Goal: Task Accomplishment & Management: Manage account settings

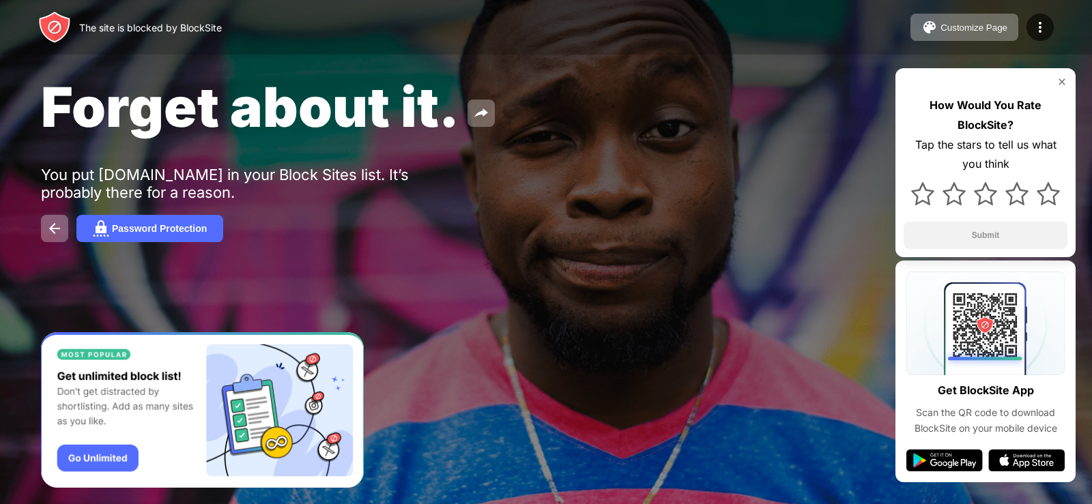
click at [1062, 81] on img at bounding box center [1062, 81] width 11 height 11
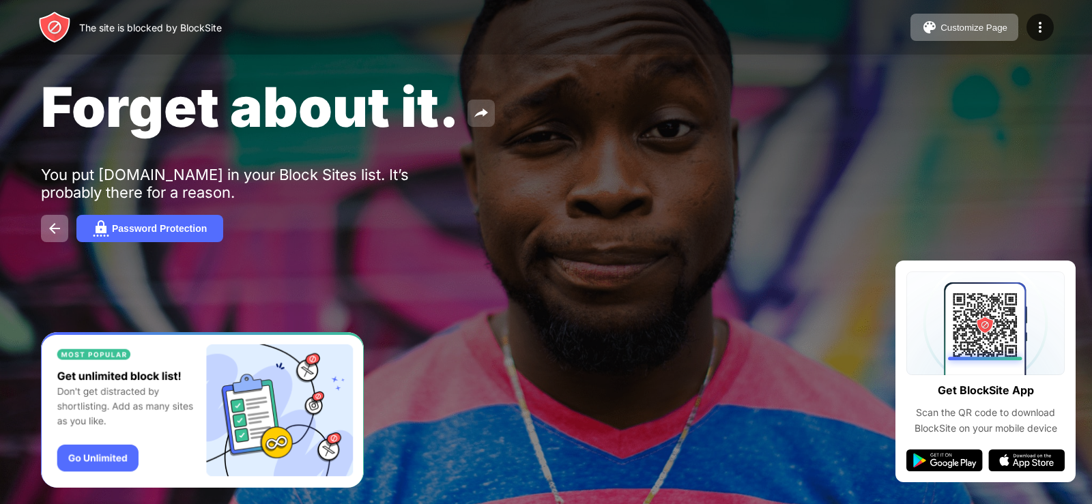
click at [481, 116] on img at bounding box center [481, 113] width 16 height 16
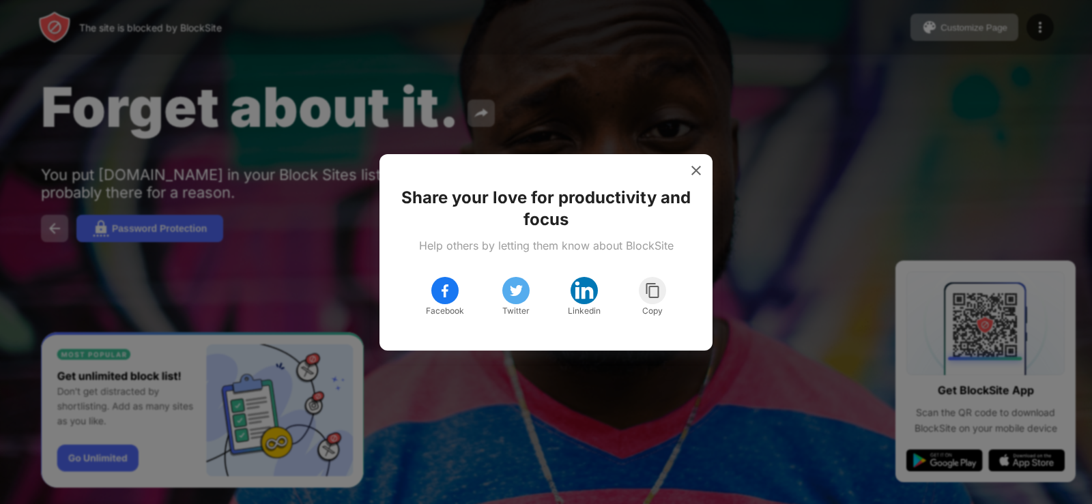
click at [582, 297] on img at bounding box center [584, 291] width 22 height 22
click at [690, 167] on img at bounding box center [696, 171] width 14 height 14
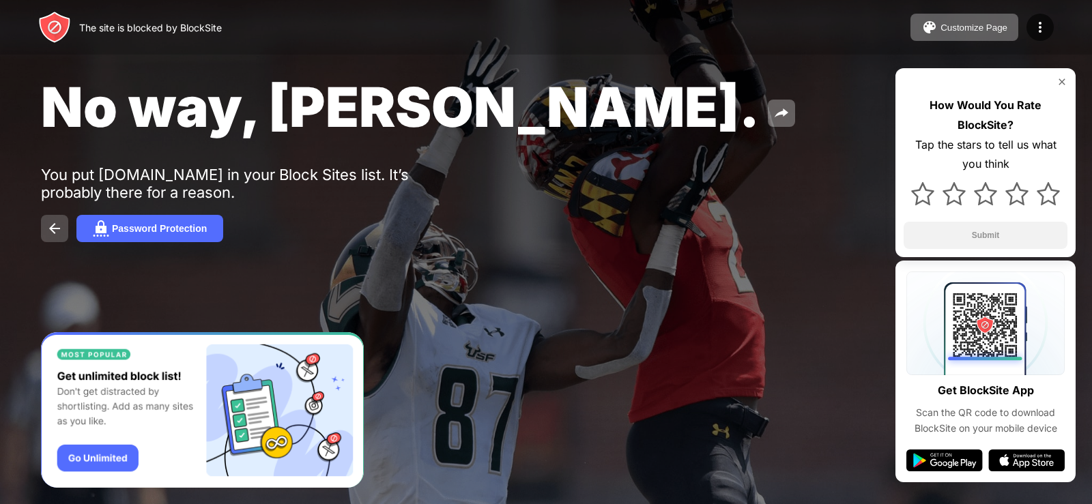
click at [59, 223] on img at bounding box center [54, 228] width 16 height 16
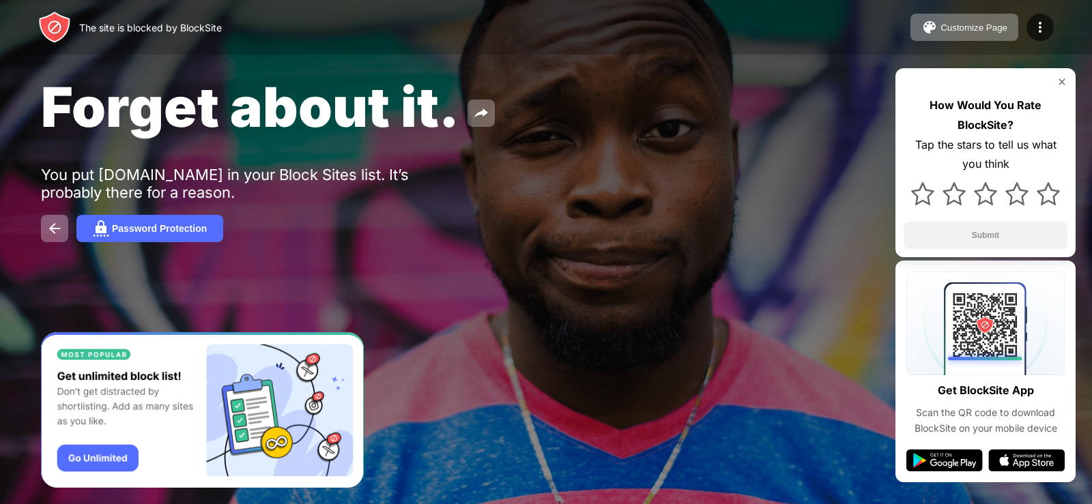
click at [1062, 85] on img at bounding box center [1062, 81] width 11 height 11
click at [48, 229] on img at bounding box center [54, 228] width 16 height 16
click at [599, 260] on div "Forget about it. You put [DOMAIN_NAME] in your Block Sites list. It’s probably …" at bounding box center [546, 158] width 1092 height 316
drag, startPoint x: 570, startPoint y: 254, endPoint x: 571, endPoint y: 243, distance: 11.0
click at [570, 252] on div "Forget about it. You put roblox.com in your Block Sites list. It’s probably the…" at bounding box center [546, 158] width 1092 height 316
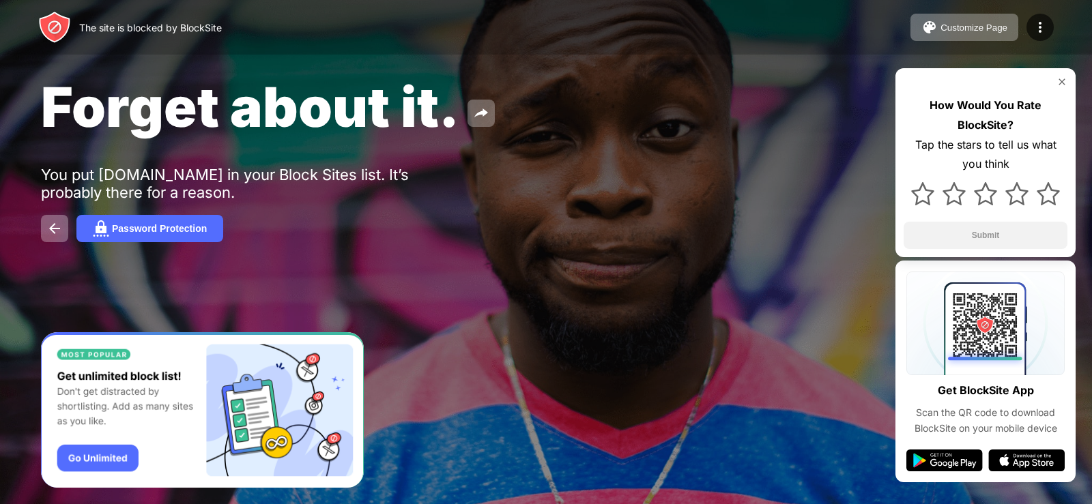
drag, startPoint x: 575, startPoint y: 237, endPoint x: 611, endPoint y: 225, distance: 37.3
click at [583, 229] on div "Password Protection" at bounding box center [546, 228] width 1010 height 27
click at [601, 226] on div "Password Protection" at bounding box center [546, 228] width 1010 height 27
click at [701, 208] on div "Forget about it. You put roblox.com in your Block Sites list. It’s probably the…" at bounding box center [546, 158] width 1092 height 316
click at [701, 204] on div "Forget about it. You put roblox.com in your Block Sites list. It’s probably the…" at bounding box center [546, 158] width 1092 height 316
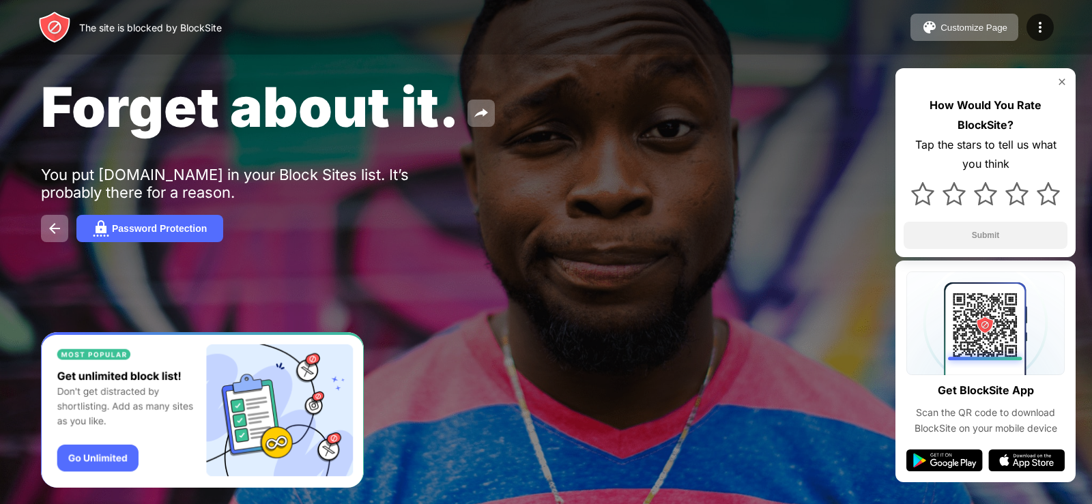
click at [701, 204] on div "Forget about it. You put roblox.com in your Block Sites list. It’s probably the…" at bounding box center [546, 158] width 1092 height 316
click at [194, 226] on div "Password Protection" at bounding box center [159, 228] width 95 height 11
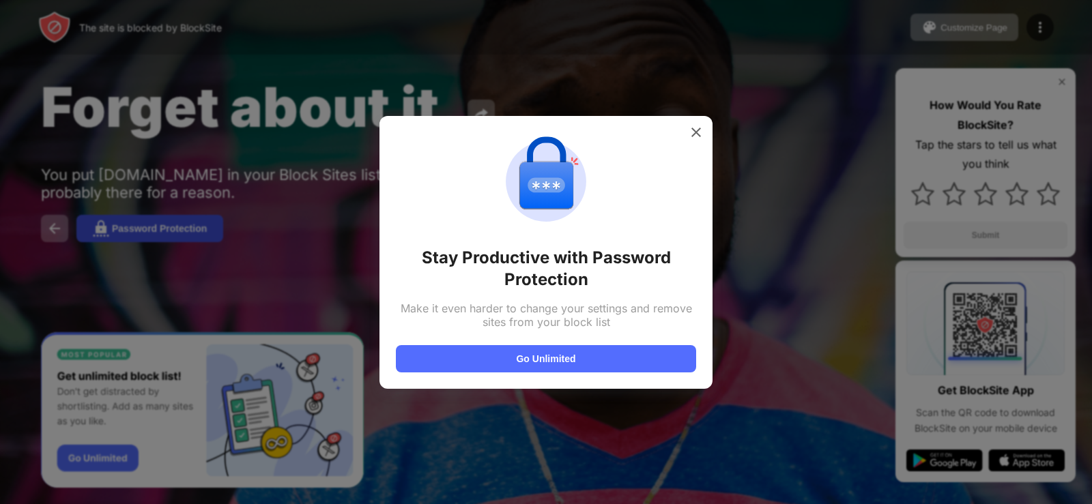
click at [199, 220] on div at bounding box center [546, 252] width 1092 height 504
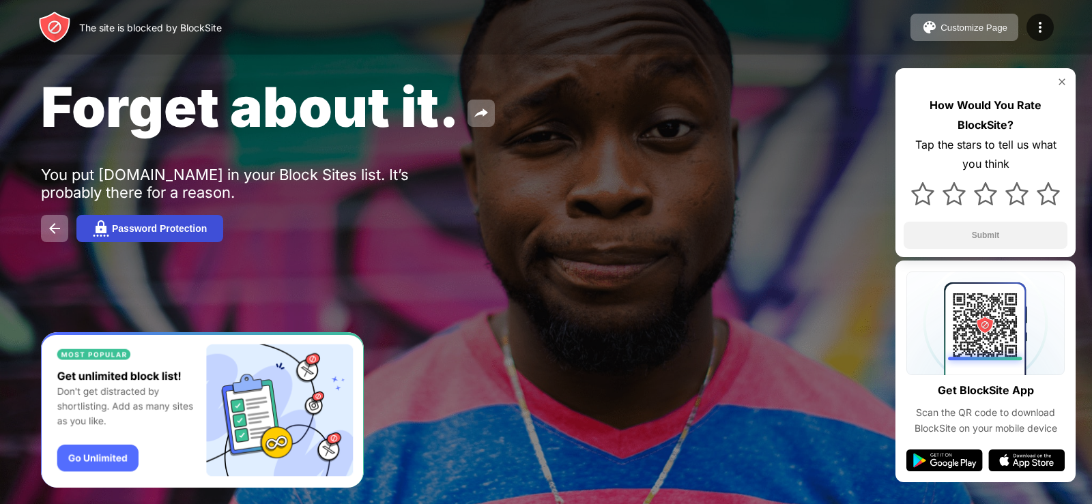
click at [199, 220] on button "Password Protection" at bounding box center [149, 228] width 147 height 27
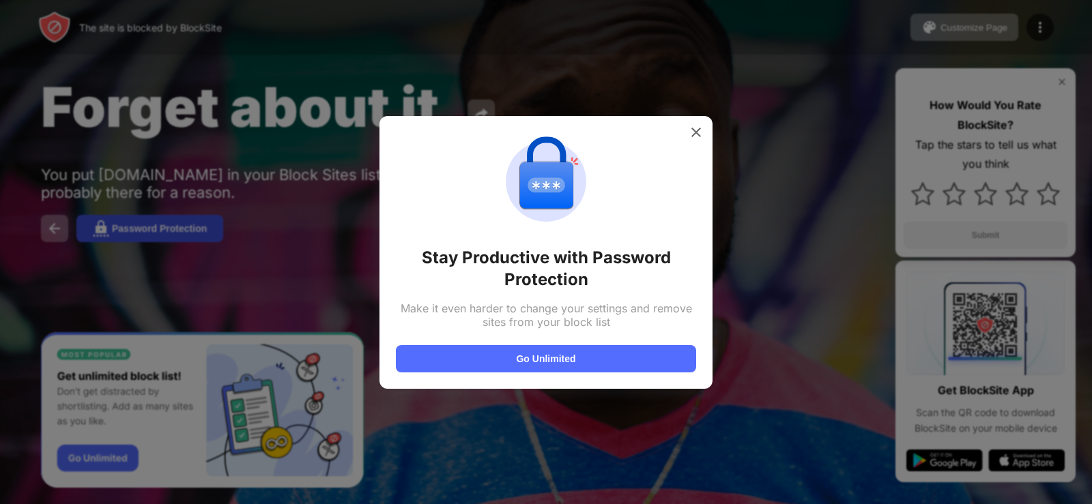
click at [199, 221] on div at bounding box center [546, 252] width 1092 height 504
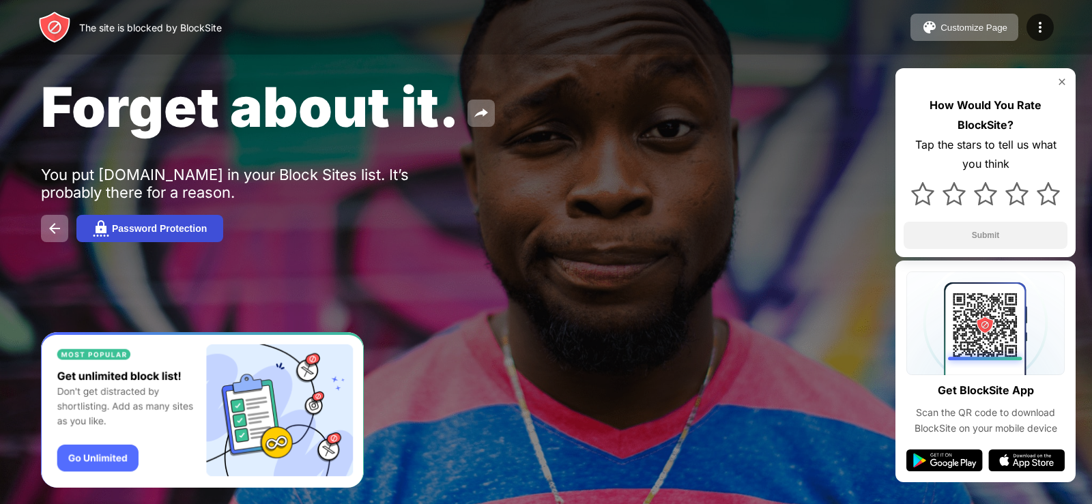
drag, startPoint x: 189, startPoint y: 234, endPoint x: 184, endPoint y: 240, distance: 8.2
click at [184, 240] on button "Password Protection" at bounding box center [149, 228] width 147 height 27
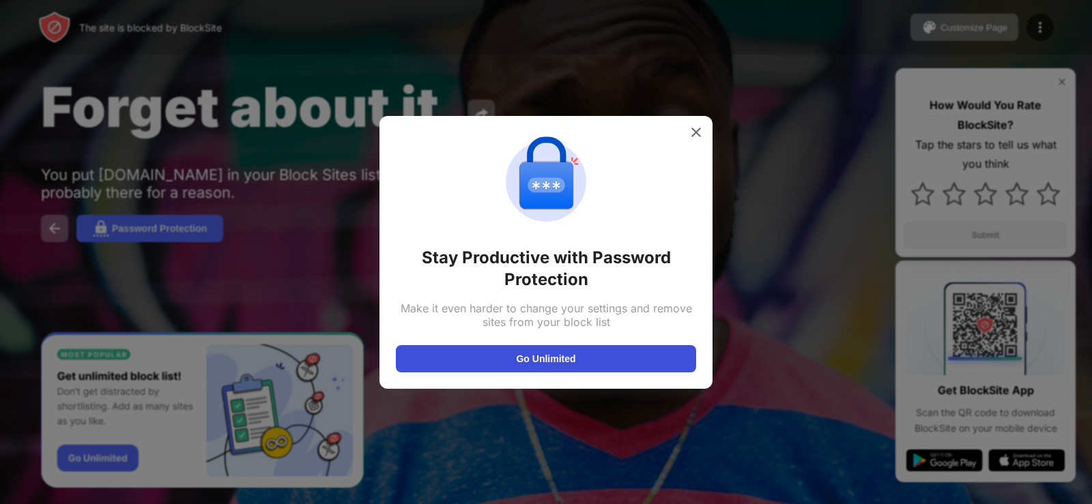
click at [627, 355] on button "Go Unlimited" at bounding box center [546, 358] width 300 height 27
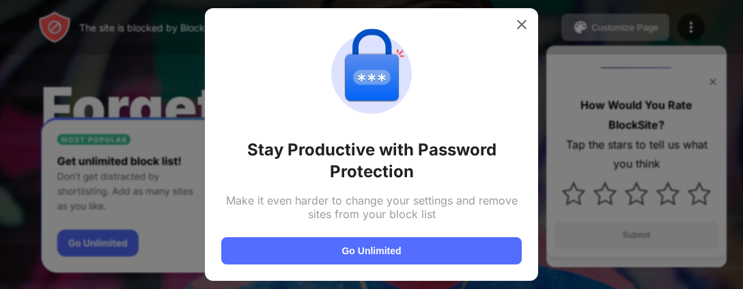
click at [442, 92] on div at bounding box center [371, 144] width 743 height 289
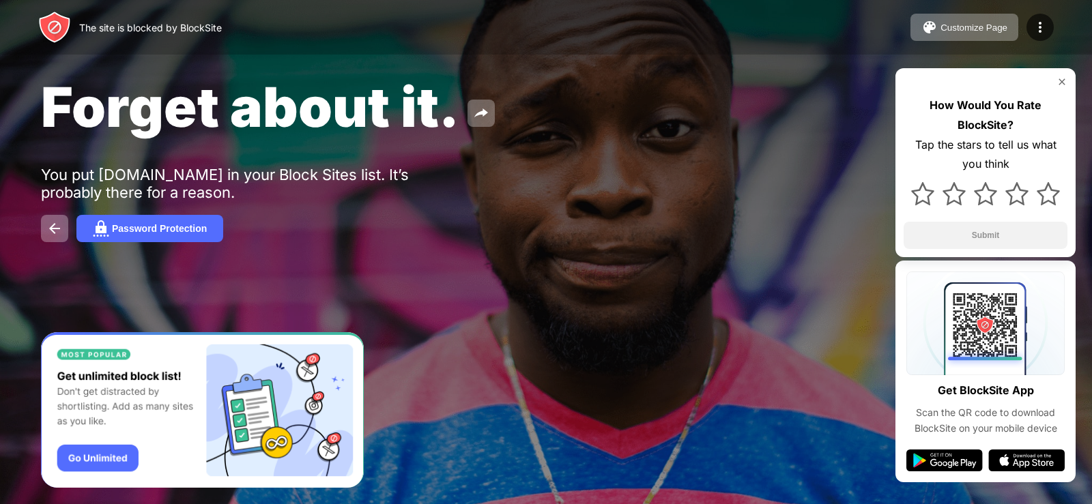
click at [1058, 81] on img at bounding box center [1062, 81] width 11 height 11
click at [1058, 81] on div "Forget about it. You put roblox.com in your Block Sites list. It’s probably the…" at bounding box center [546, 158] width 1092 height 316
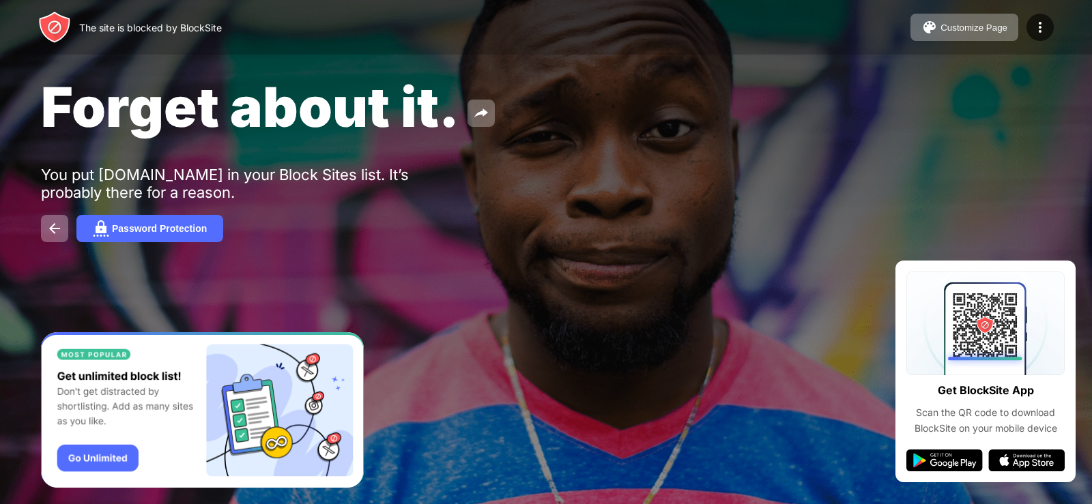
click at [1058, 81] on div "Forget about it. You put roblox.com in your Block Sites list. It’s probably the…" at bounding box center [546, 158] width 1092 height 316
drag, startPoint x: 1058, startPoint y: 81, endPoint x: 1051, endPoint y: 73, distance: 10.1
click at [1058, 81] on div "Forget about it. You put roblox.com in your Block Sites list. It’s probably the…" at bounding box center [546, 158] width 1092 height 316
click at [956, 19] on button "Customize Page" at bounding box center [965, 27] width 108 height 27
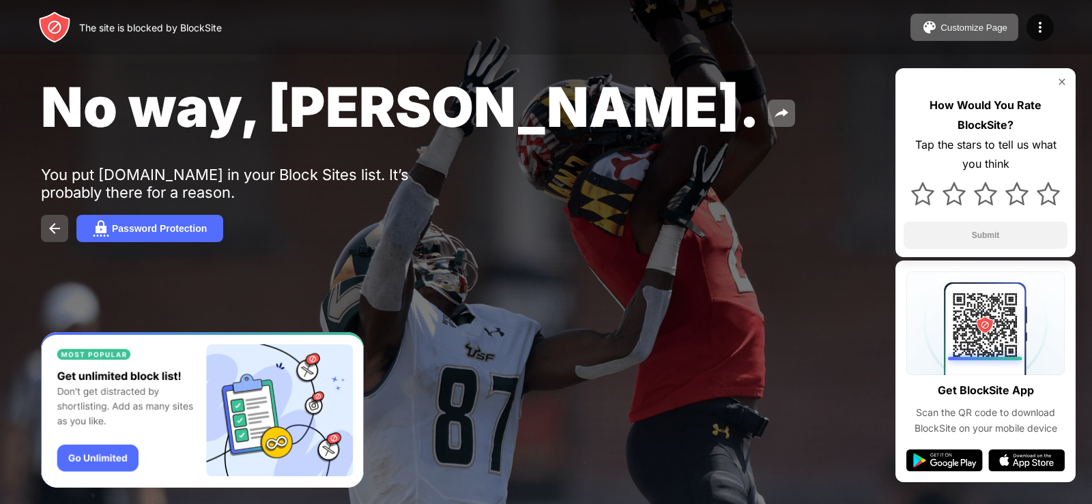
click at [48, 231] on img at bounding box center [54, 228] width 16 height 16
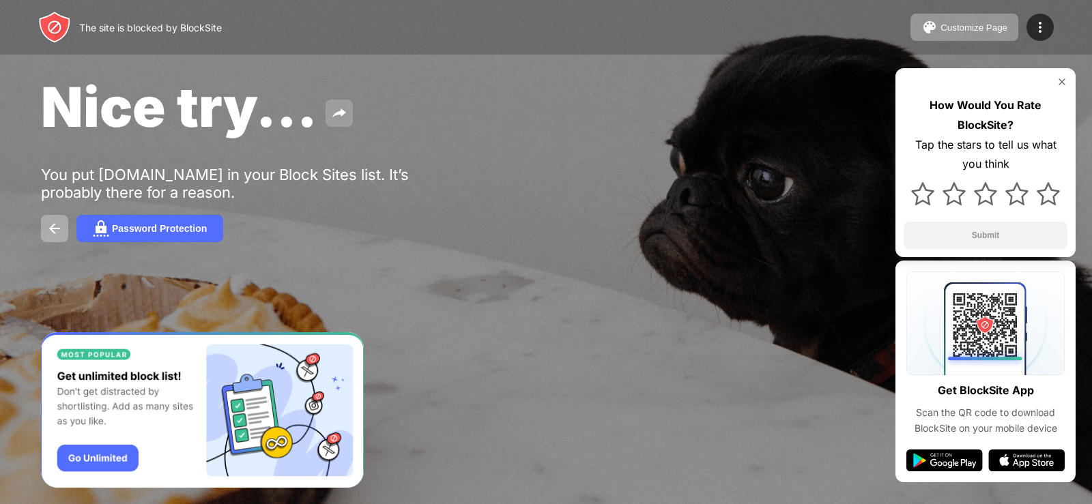
click at [345, 119] on img at bounding box center [339, 113] width 16 height 16
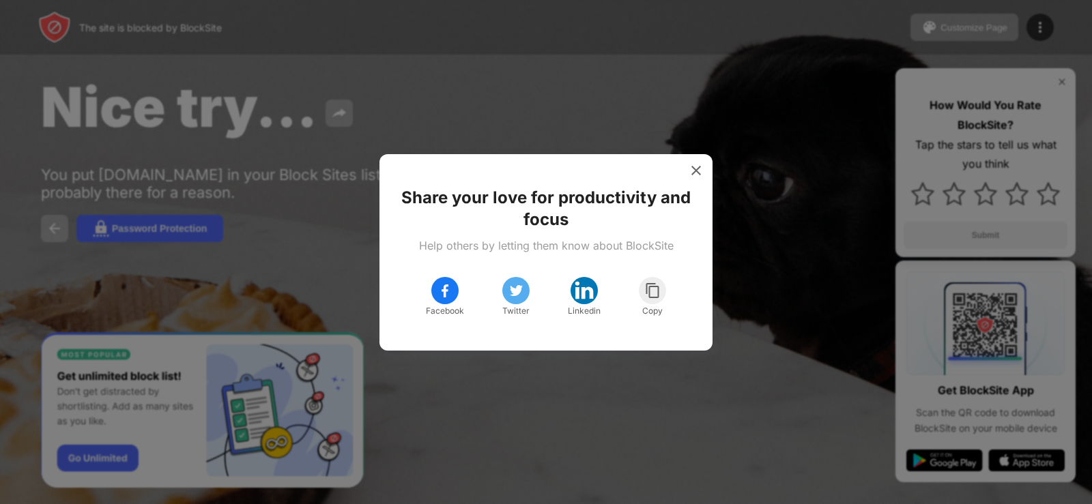
click at [441, 289] on img at bounding box center [445, 291] width 16 height 16
